Goal: Obtain resource: Obtain resource

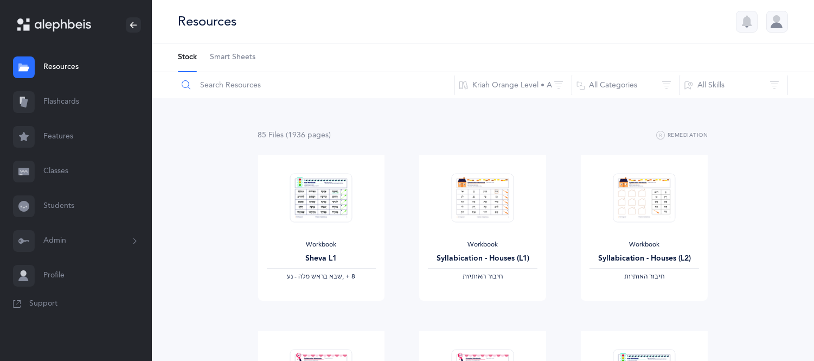
click at [215, 86] on input "text" at bounding box center [316, 85] width 278 height 26
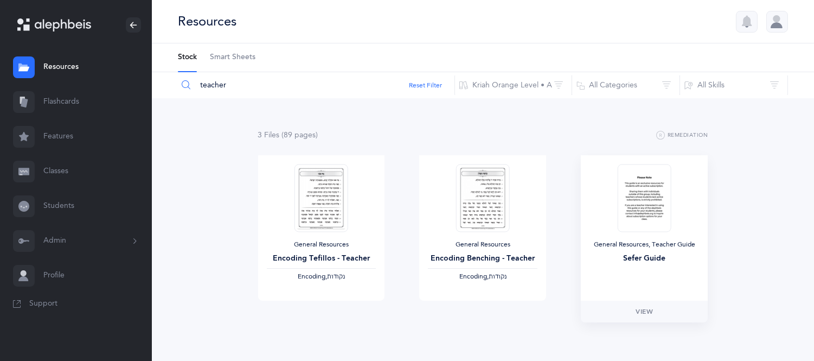
click at [656, 204] on img at bounding box center [644, 198] width 53 height 68
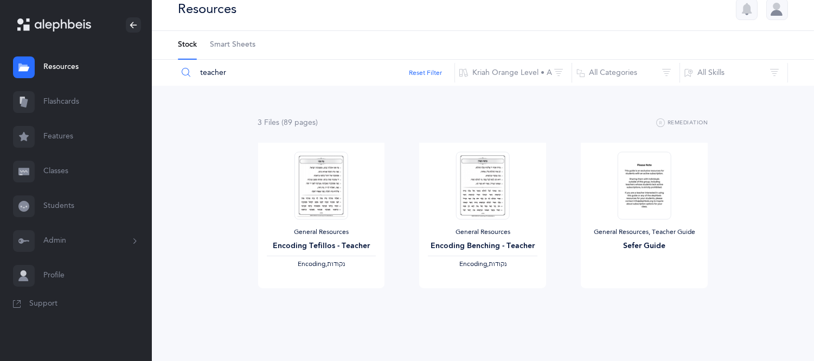
scroll to position [13, 0]
click at [775, 277] on div "3 File s (89 page s ) Remediation General Resources Encoding Tefillos - Teacher…" at bounding box center [483, 223] width 662 height 276
click at [766, 139] on div "3 File s (89 page s ) Remediation General Resources Encoding Tefillos - Teacher…" at bounding box center [483, 223] width 662 height 276
click at [633, 296] on link "View" at bounding box center [644, 298] width 127 height 22
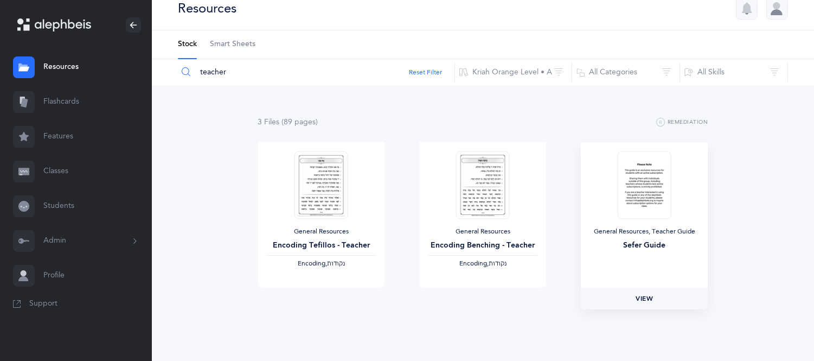
click at [637, 291] on link "View" at bounding box center [644, 298] width 127 height 22
click at [513, 72] on button "Kriah Orange Level • A" at bounding box center [514, 72] width 118 height 26
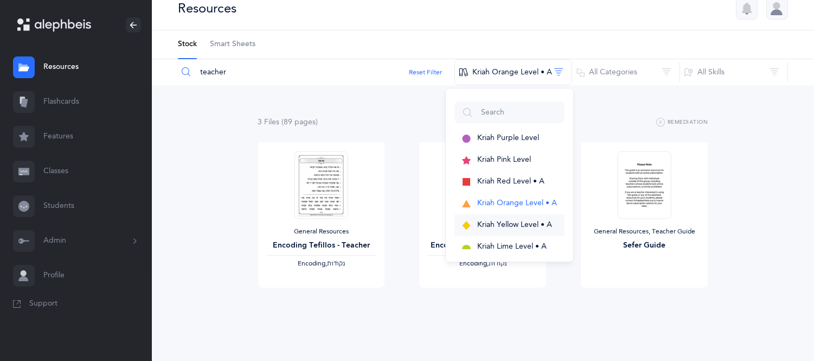
click at [500, 223] on span "Kriah Yellow Level • A" at bounding box center [514, 224] width 75 height 9
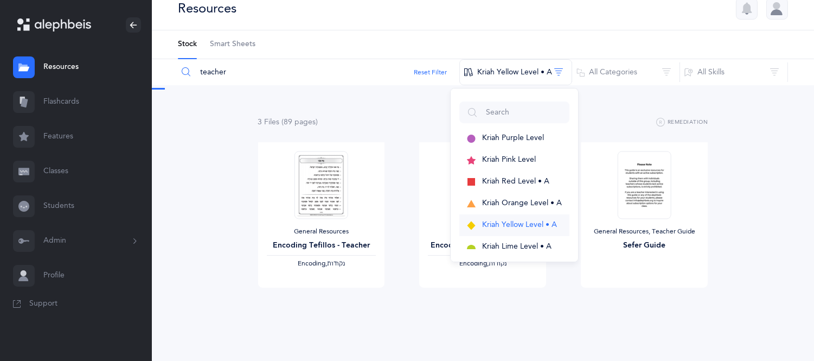
scroll to position [0, 0]
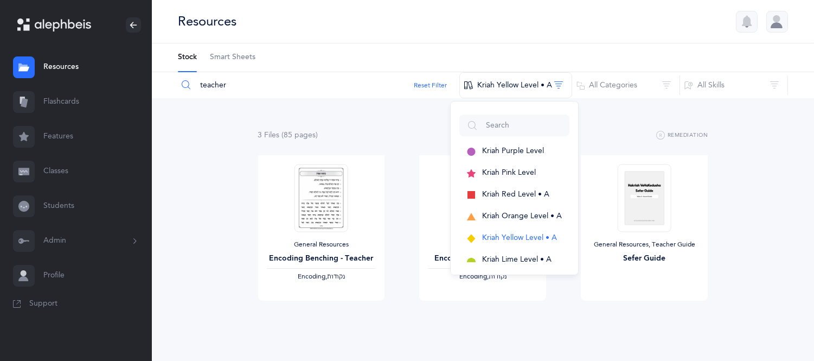
click at [774, 208] on div "3 File s (85 page s ) Remediation General Resources Encoding Benching - Teacher…" at bounding box center [483, 236] width 662 height 276
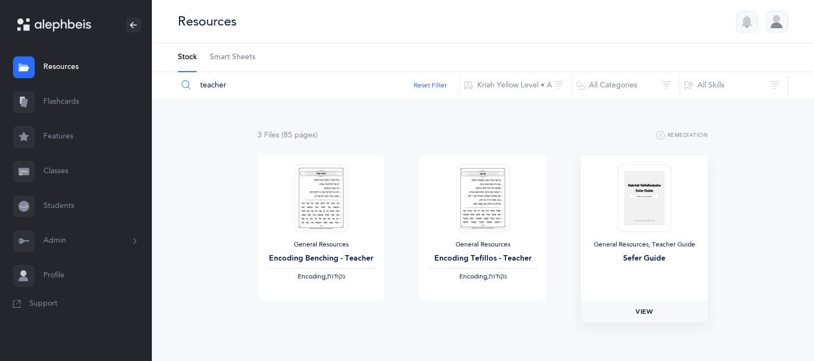
click at [628, 311] on link "View" at bounding box center [644, 311] width 127 height 22
click at [513, 82] on button "Kriah Yellow Level • A" at bounding box center [515, 85] width 113 height 26
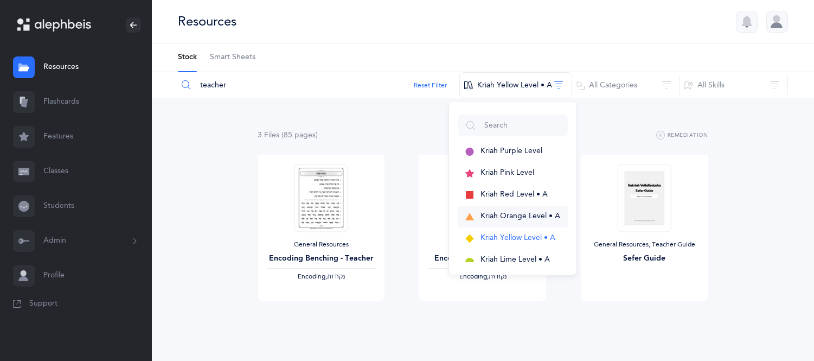
click at [498, 216] on span "Kriah Orange Level • A" at bounding box center [521, 216] width 80 height 9
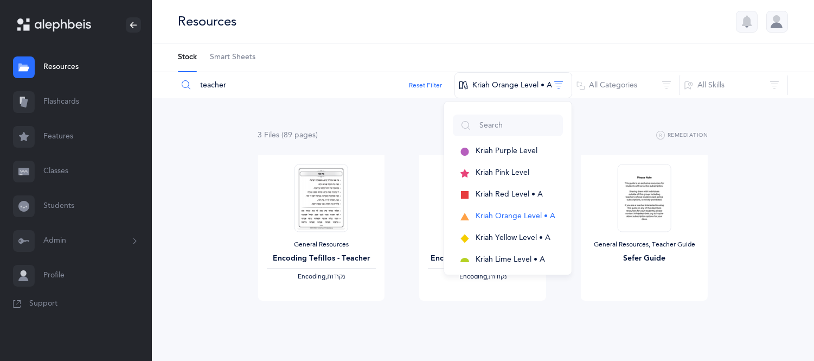
click at [245, 85] on input "teacher" at bounding box center [316, 85] width 278 height 26
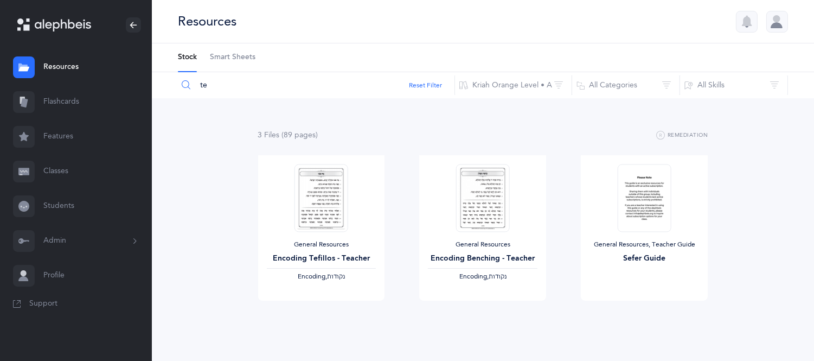
type input "t"
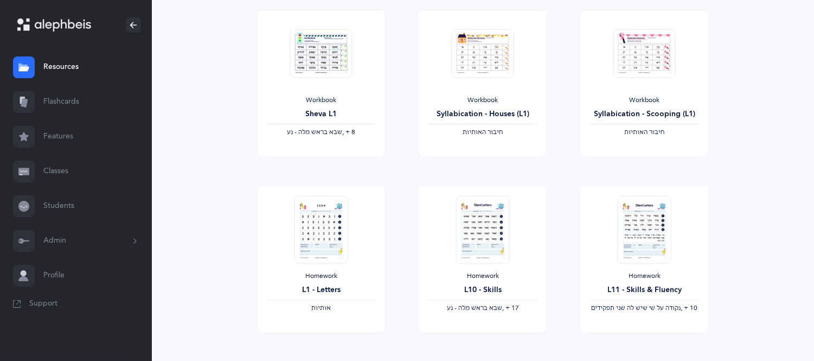
scroll to position [169, 0]
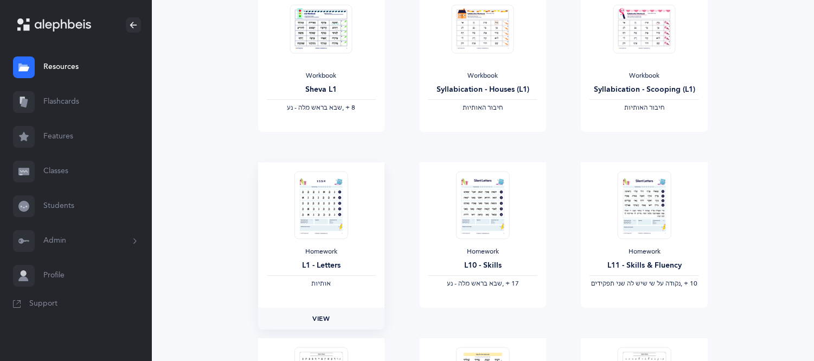
click at [313, 318] on span "View" at bounding box center [320, 318] width 17 height 10
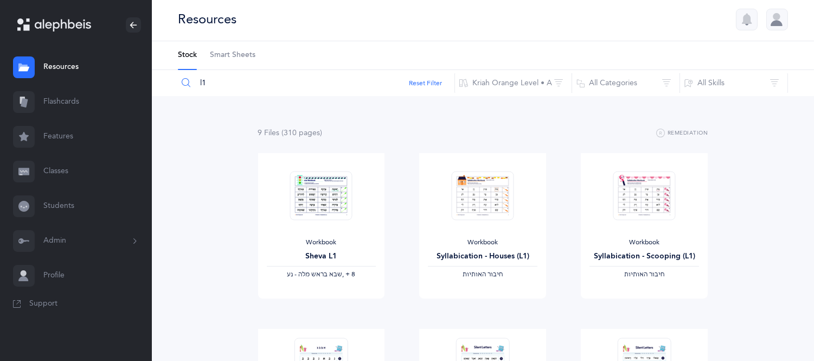
scroll to position [0, 0]
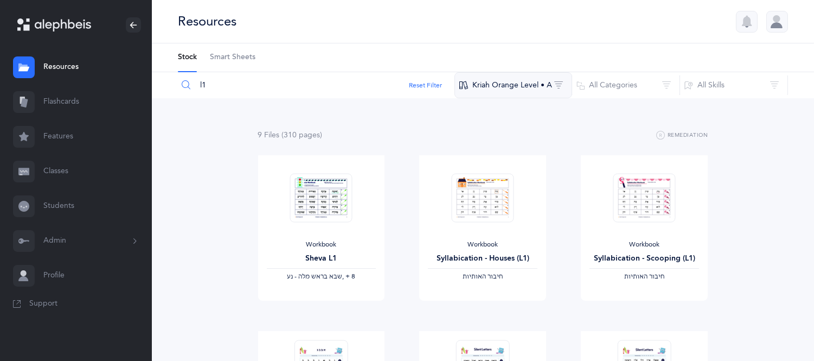
click at [541, 89] on button "Kriah Orange Level • A" at bounding box center [514, 85] width 118 height 26
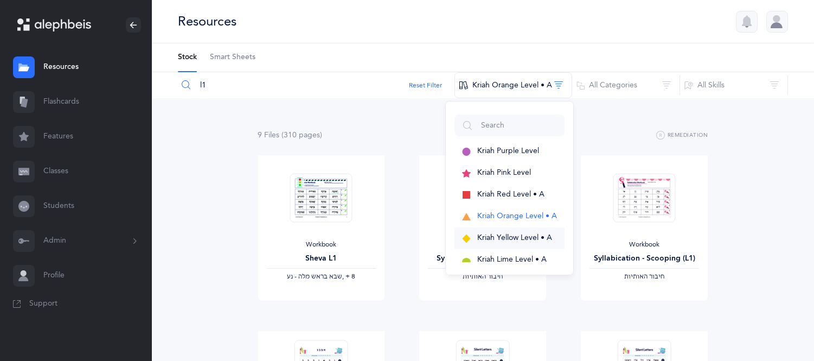
click at [514, 239] on span "Kriah Yellow Level • A" at bounding box center [514, 237] width 75 height 9
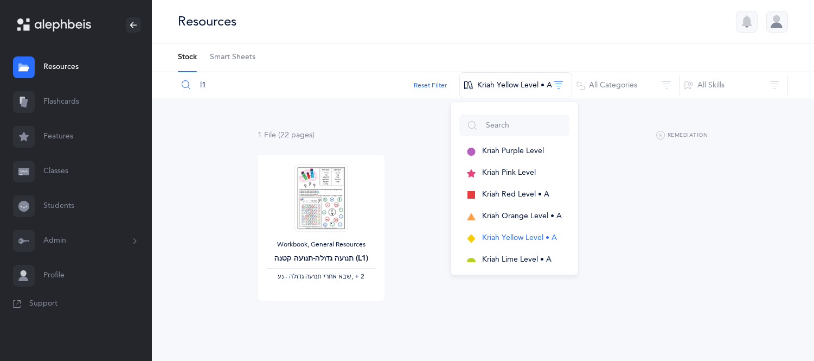
click at [268, 84] on input "l1" at bounding box center [318, 85] width 283 height 26
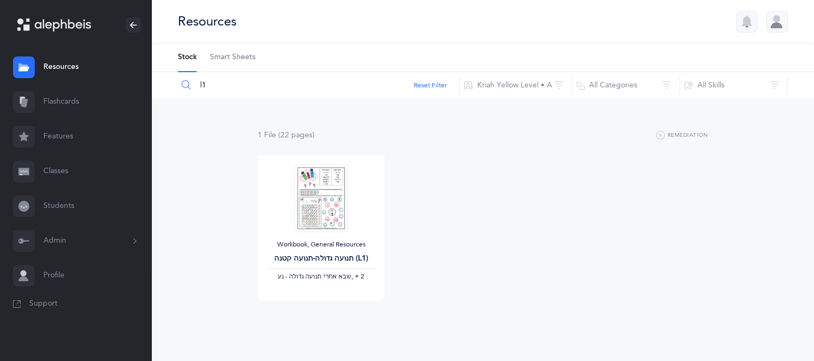
type input "l"
type input "r"
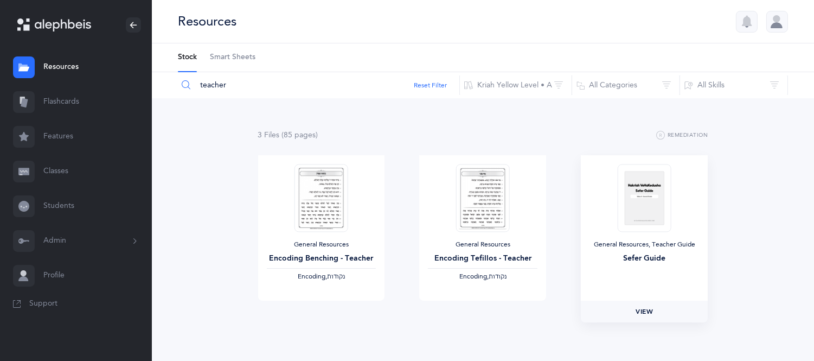
click at [626, 306] on link "View" at bounding box center [644, 311] width 127 height 22
click at [242, 87] on input "teacher" at bounding box center [318, 85] width 283 height 26
type input "t"
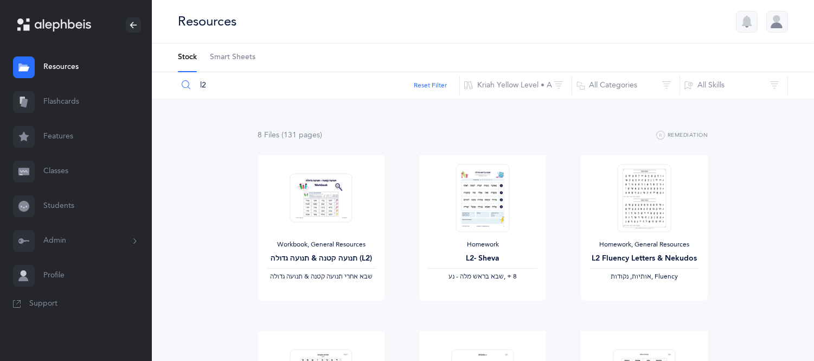
type input "l2"
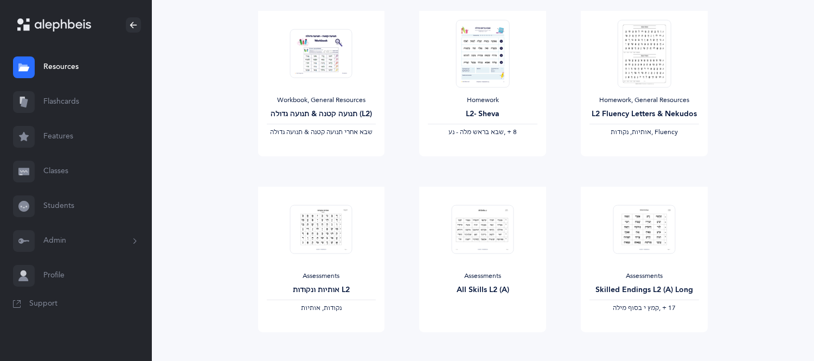
scroll to position [169, 0]
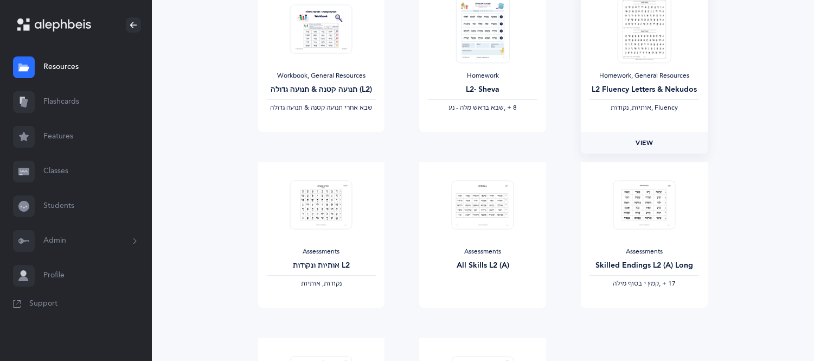
click at [636, 145] on span "View" at bounding box center [644, 143] width 17 height 10
